Goal: Navigation & Orientation: Find specific page/section

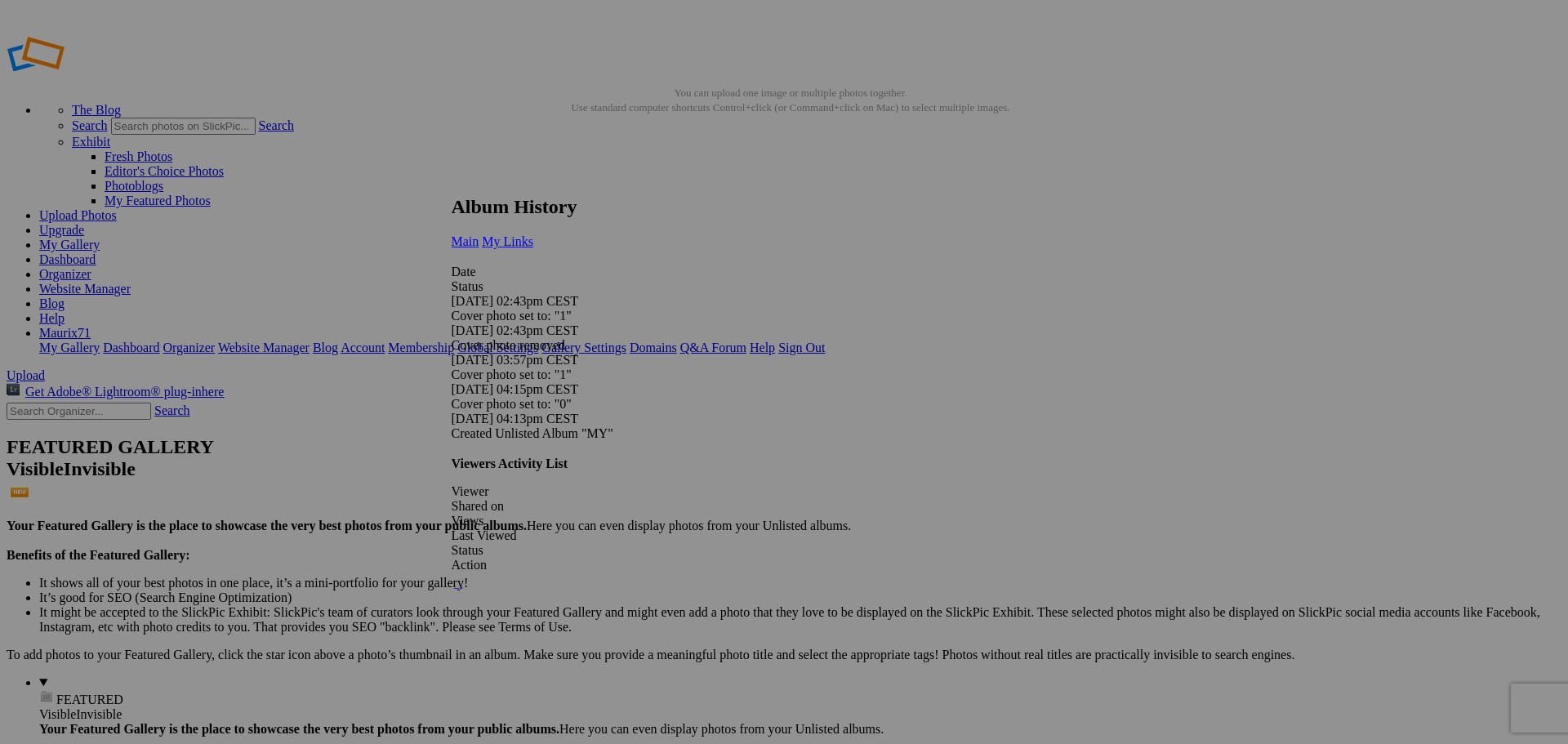
click at [533, 235] on span "My Links" at bounding box center [507, 241] width 51 height 14
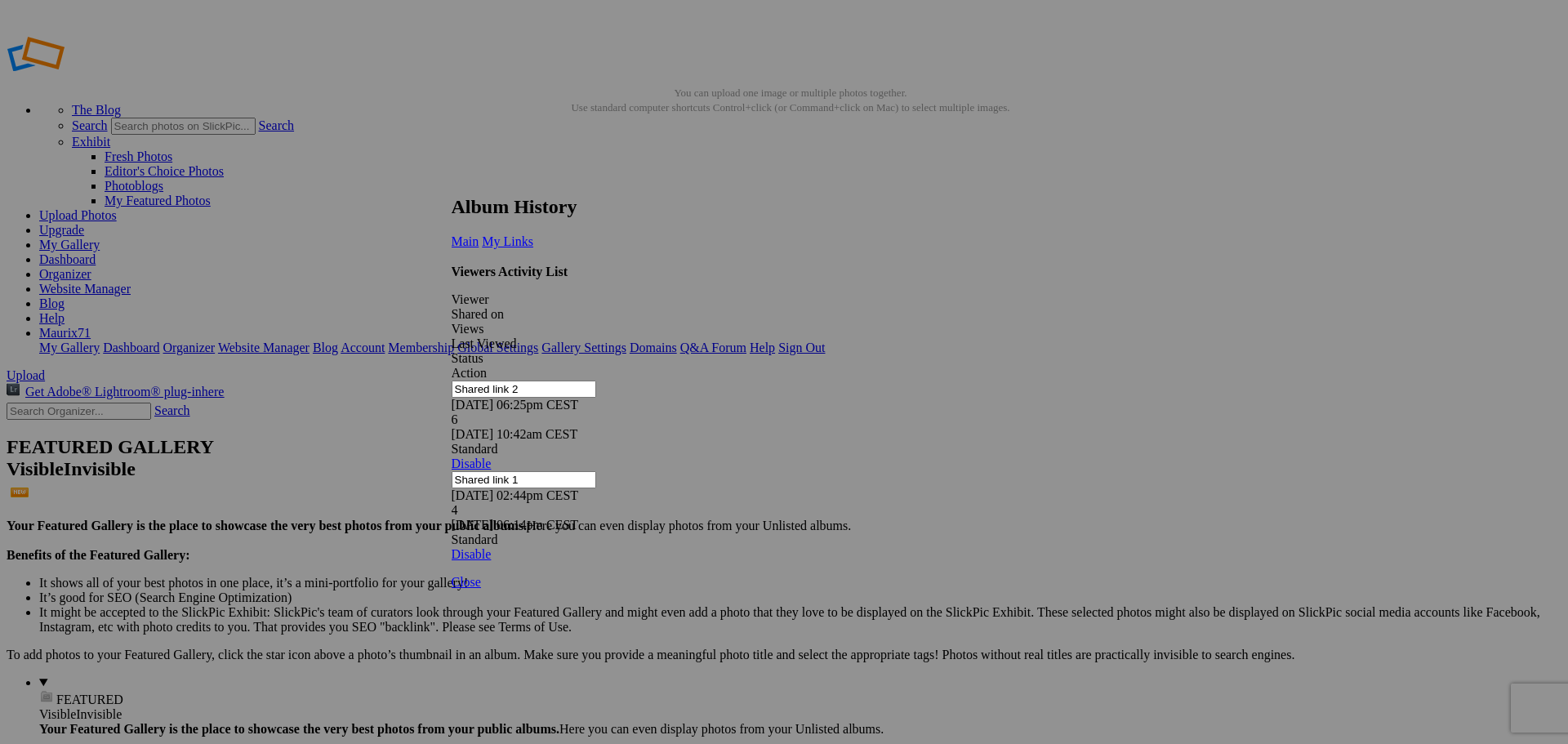
click at [814, 413] on div "6" at bounding box center [777, 420] width 653 height 15
drag, startPoint x: 797, startPoint y: 299, endPoint x: 823, endPoint y: 294, distance: 26.5
click at [819, 413] on div "6" at bounding box center [777, 420] width 653 height 15
click at [451, 180] on link at bounding box center [451, 180] width 0 height 0
